Goal: Find specific page/section: Find specific page/section

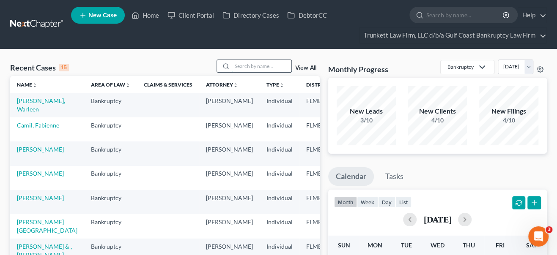
click at [257, 65] on input "search" at bounding box center [261, 66] width 59 height 12
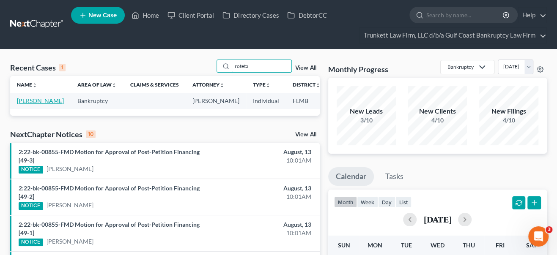
type input "roteta"
click at [29, 104] on link "[PERSON_NAME]" at bounding box center [40, 100] width 47 height 7
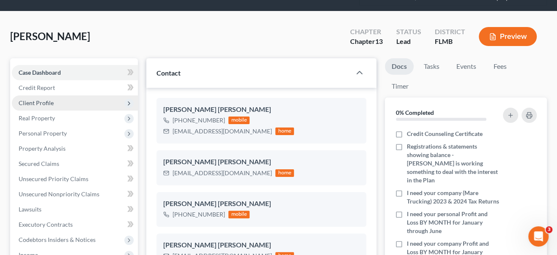
scroll to position [77, 0]
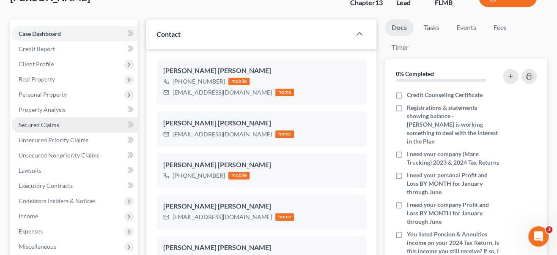
click at [40, 128] on span "Secured Claims" at bounding box center [39, 124] width 41 height 7
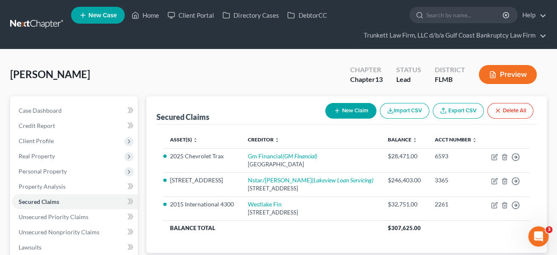
click at [180, 75] on div "[PERSON_NAME] Upgraded Chapter Chapter 13 Status Lead District [GEOGRAPHIC_DATA…" at bounding box center [278, 78] width 536 height 37
click at [53, 108] on span "Case Dashboard" at bounding box center [40, 110] width 43 height 7
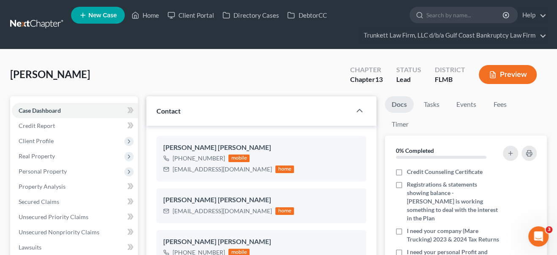
drag, startPoint x: 12, startPoint y: 85, endPoint x: 132, endPoint y: 82, distance: 120.0
click at [132, 82] on div "[PERSON_NAME] Upgraded Chapter Chapter 13 Status Lead District [GEOGRAPHIC_DATA…" at bounding box center [278, 78] width 536 height 37
